Goal: Task Accomplishment & Management: Manage account settings

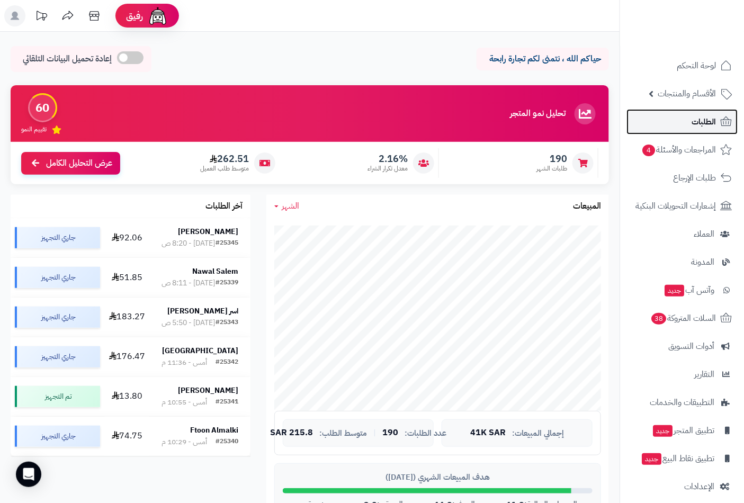
click at [713, 123] on span "الطلبات" at bounding box center [703, 121] width 24 height 15
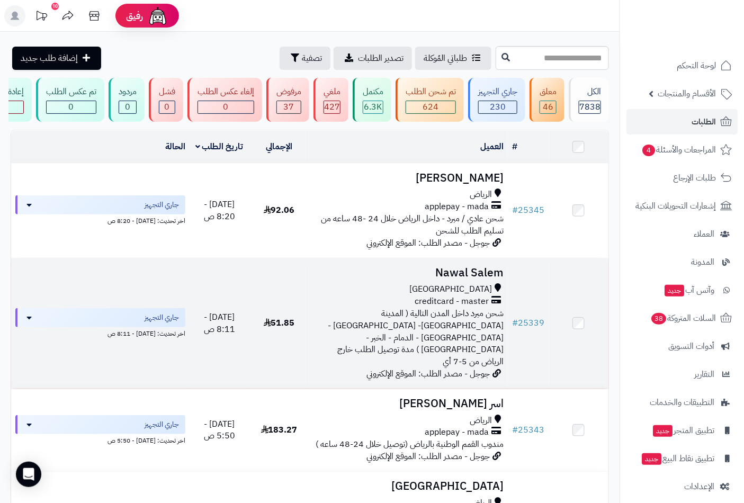
click at [482, 295] on span "جدة" at bounding box center [450, 289] width 83 height 12
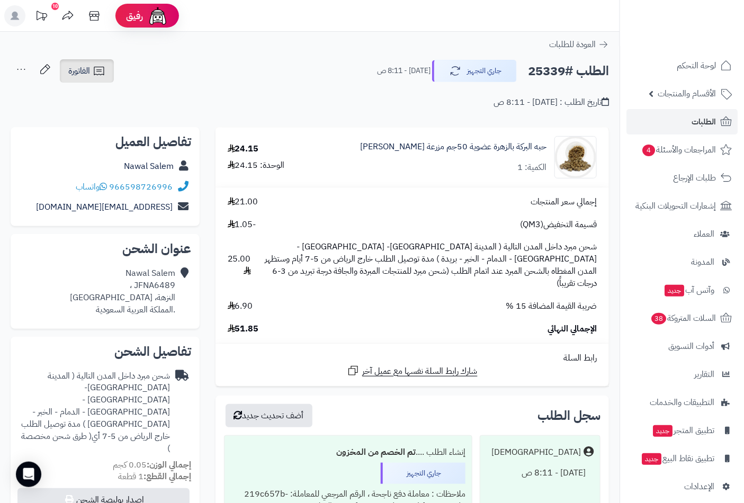
click at [88, 77] on link "الفاتورة" at bounding box center [87, 70] width 54 height 23
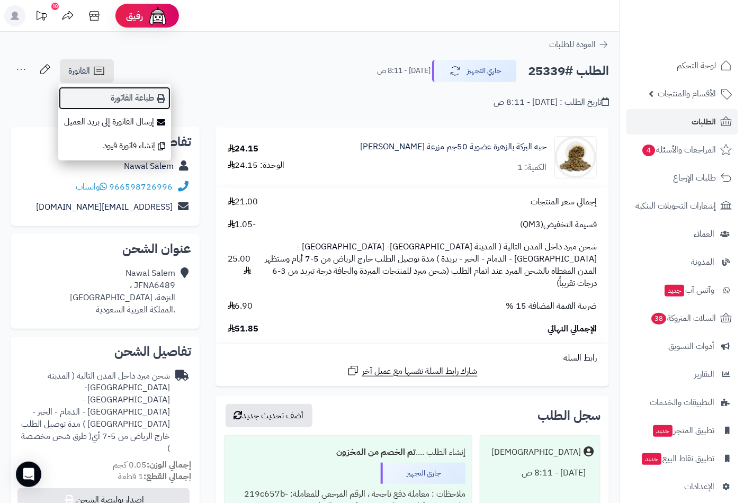
click at [156, 102] on link "طباعة الفاتورة" at bounding box center [114, 98] width 113 height 24
